Goal: Use online tool/utility

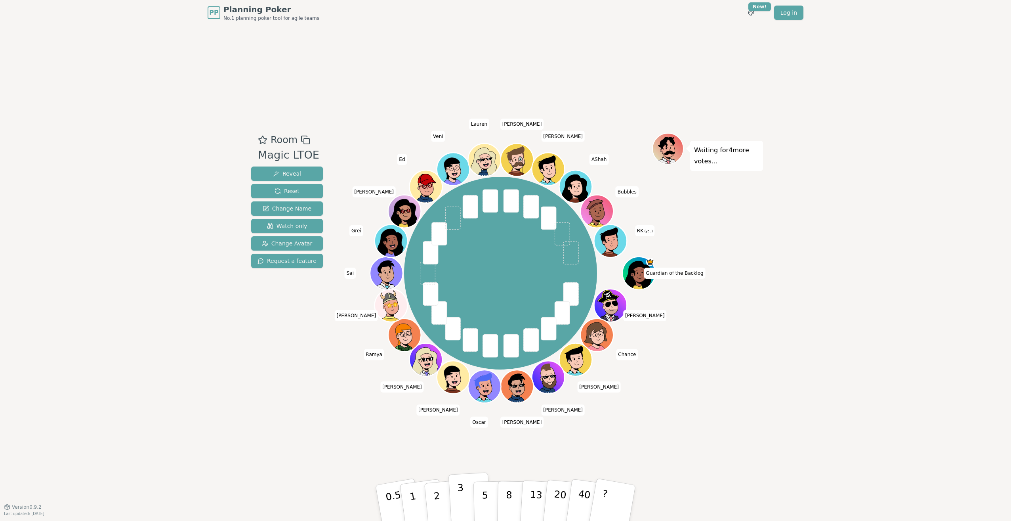
click at [469, 503] on button "3" at bounding box center [470, 503] width 43 height 62
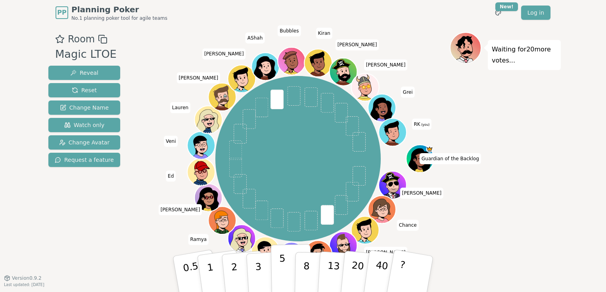
click at [284, 270] on button "5" at bounding box center [291, 275] width 41 height 60
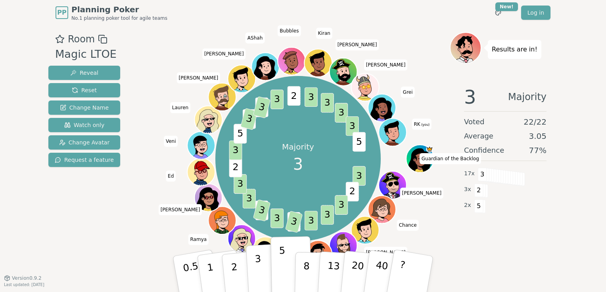
click at [257, 277] on p "3" at bounding box center [258, 275] width 9 height 43
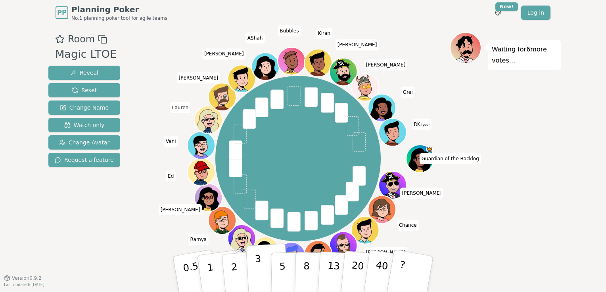
click at [255, 267] on p "3" at bounding box center [258, 275] width 9 height 43
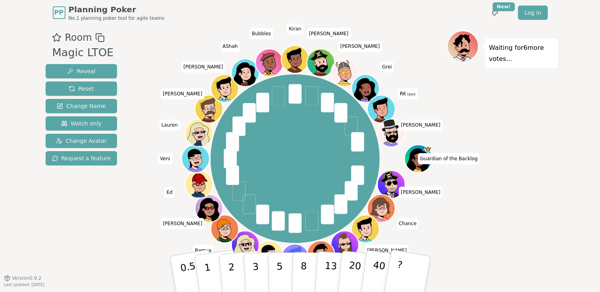
drag, startPoint x: 252, startPoint y: 269, endPoint x: 456, endPoint y: 92, distance: 270.8
click at [252, 269] on button "3" at bounding box center [264, 283] width 43 height 62
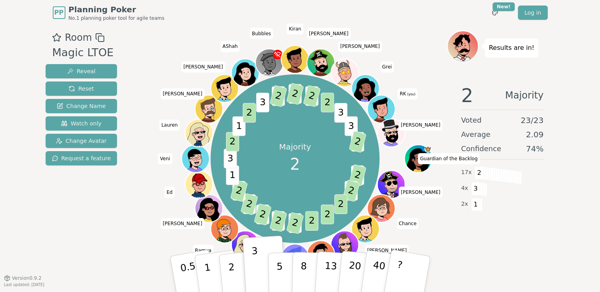
drag, startPoint x: 234, startPoint y: 274, endPoint x: 258, endPoint y: 268, distance: 24.1
click at [234, 274] on button "2" at bounding box center [240, 282] width 45 height 63
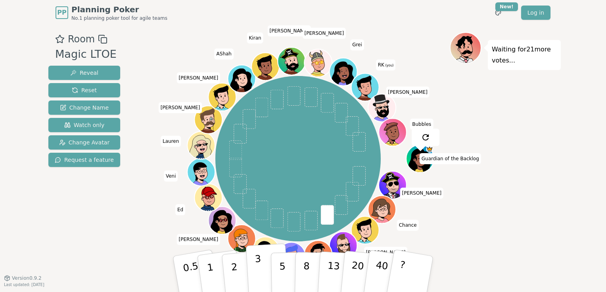
click at [264, 278] on button "3" at bounding box center [267, 275] width 43 height 62
click at [259, 271] on p "3" at bounding box center [258, 275] width 9 height 43
